Goal: Navigation & Orientation: Find specific page/section

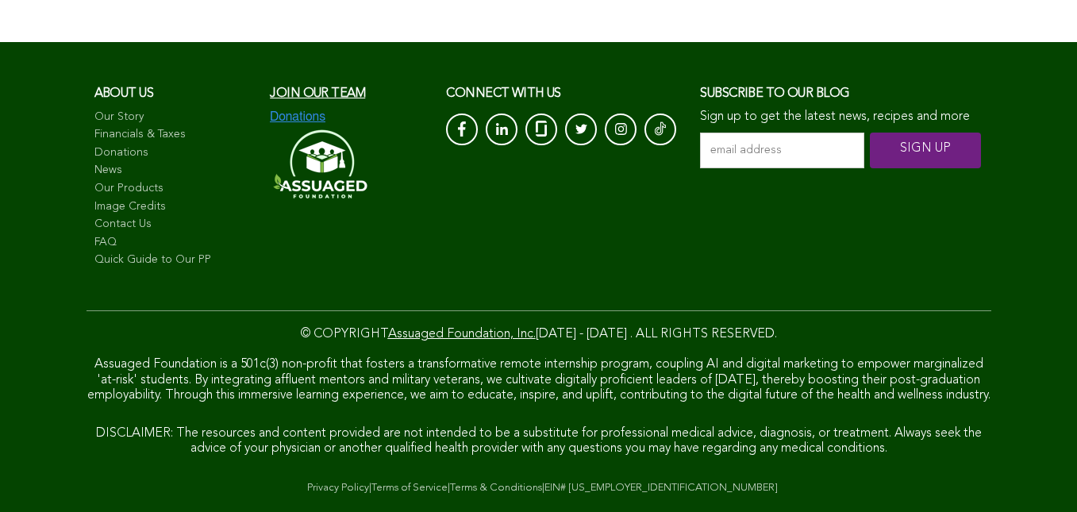
scroll to position [11181, 0]
click at [270, 87] on span "Join our team" at bounding box center [317, 93] width 95 height 13
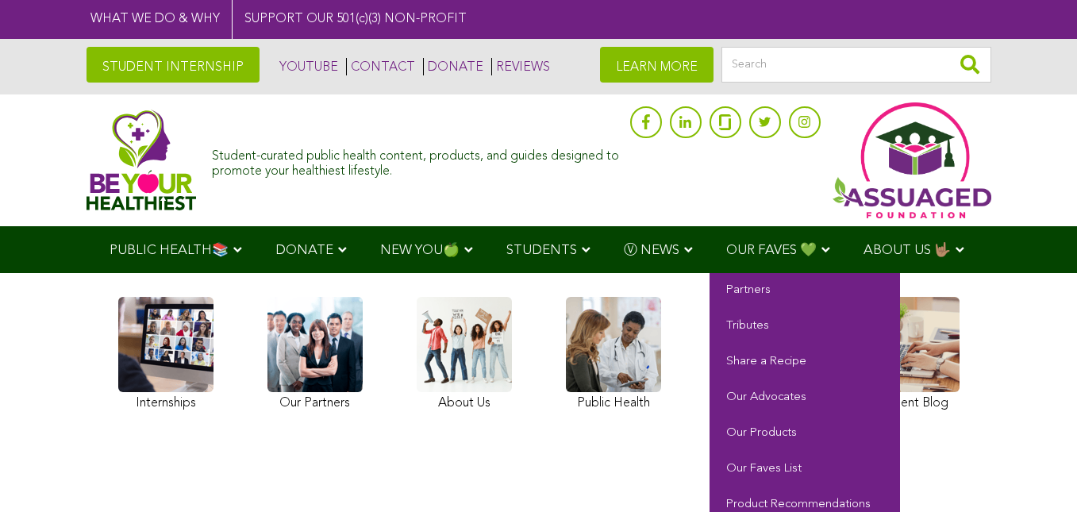
click at [726, 247] on span "OUR FAVES 💚" at bounding box center [771, 250] width 90 height 13
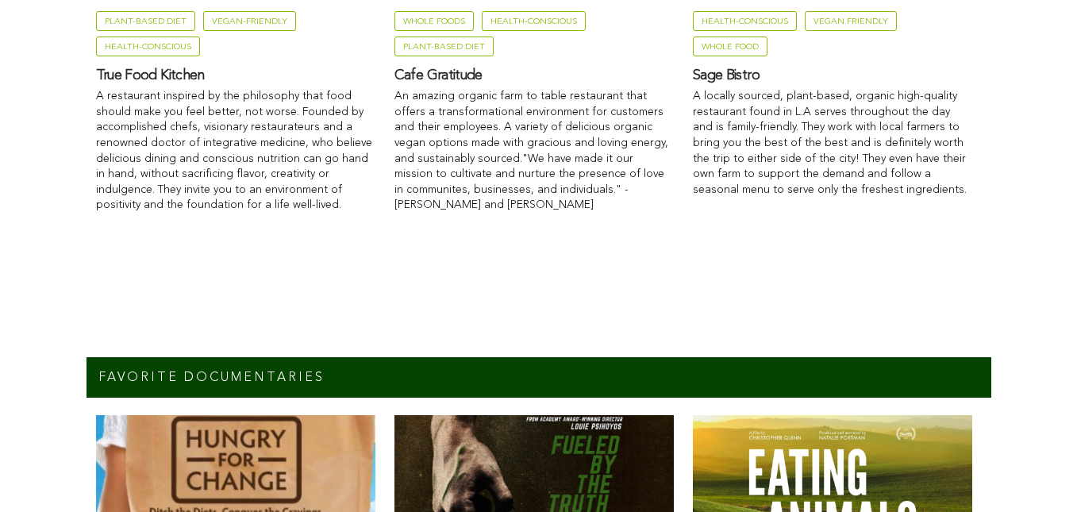
scroll to position [2568, 0]
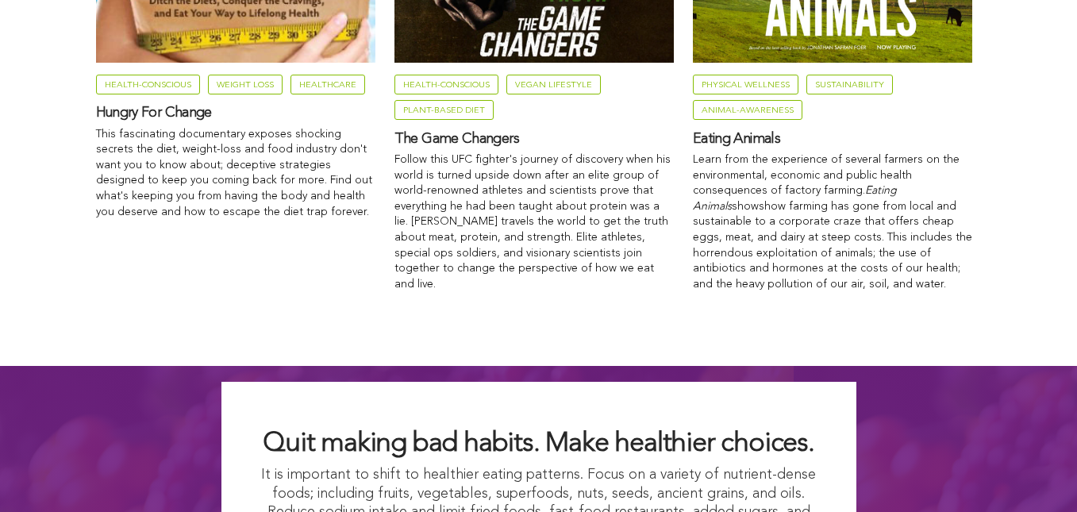
click at [693, 94] on link "Physical Wellness" at bounding box center [746, 85] width 106 height 20
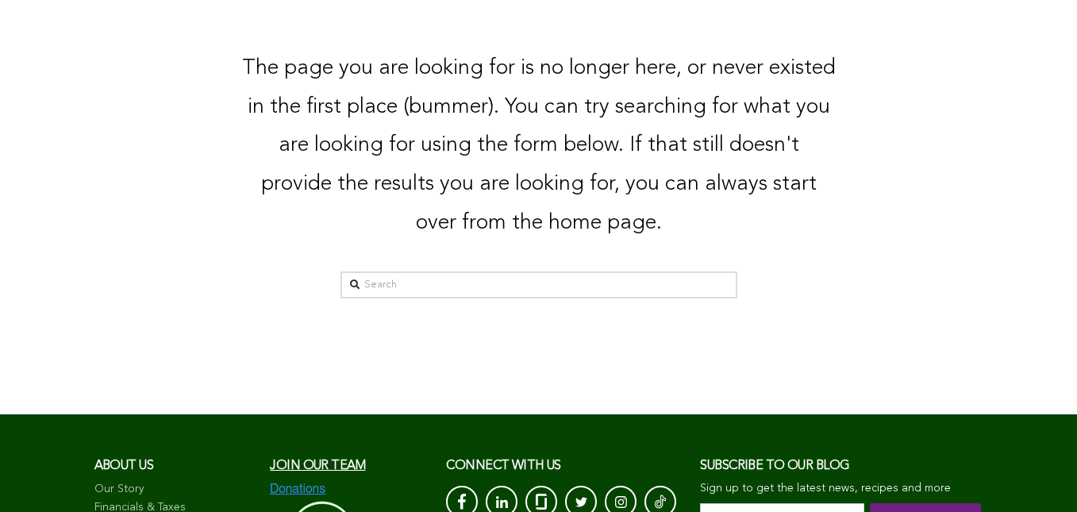
scroll to position [530, 0]
